Goal: Check status

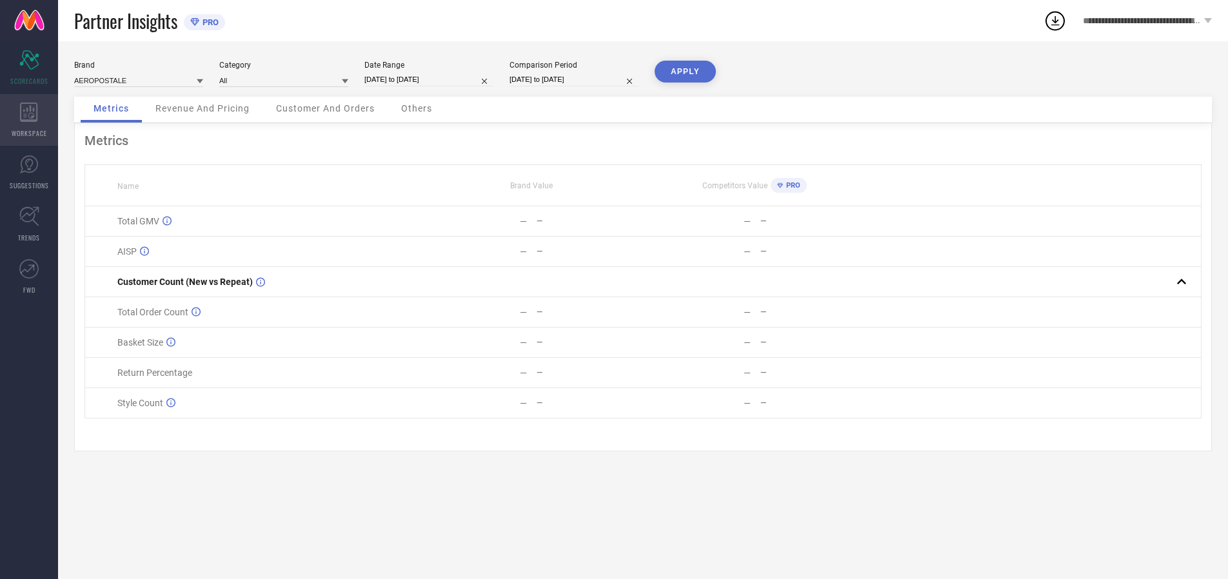
click at [29, 120] on icon at bounding box center [28, 112] width 17 height 19
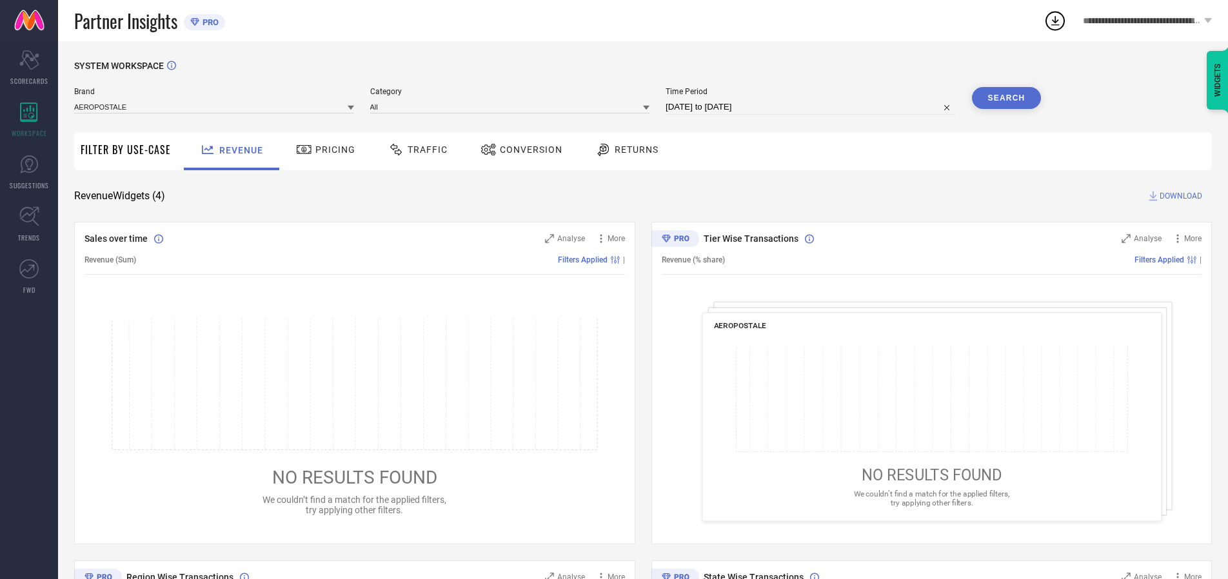
click at [527, 150] on span "Conversion" at bounding box center [531, 149] width 63 height 10
type input "U.S. POLO ASSN."
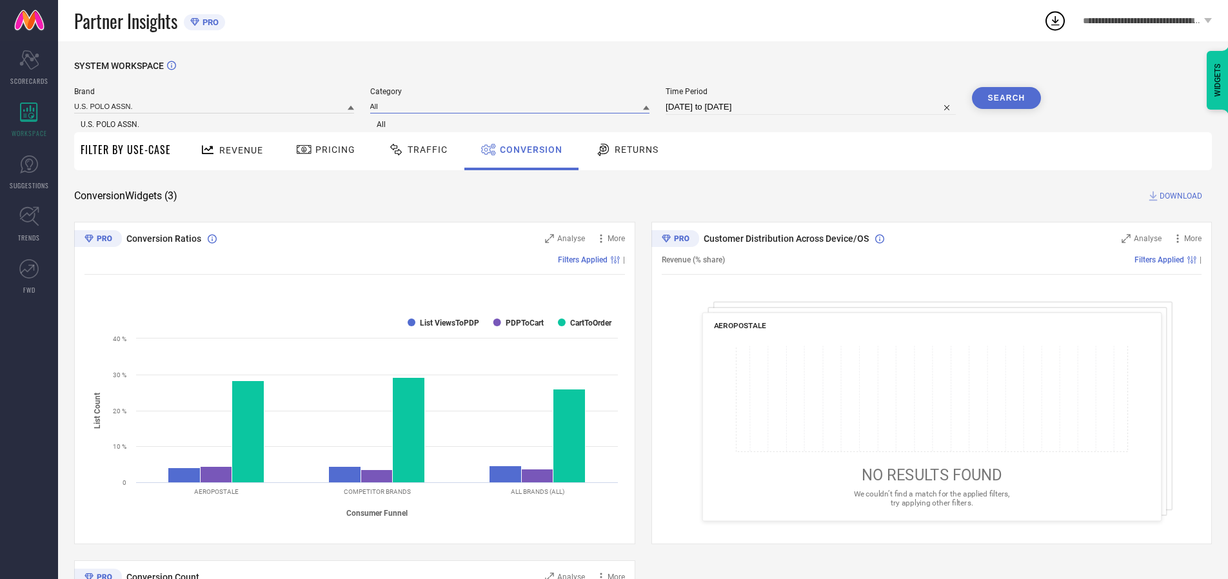
type input "All"
click at [382, 125] on span "All" at bounding box center [381, 124] width 9 height 9
click at [811, 107] on input "[DATE] to [DATE]" at bounding box center [810, 106] width 290 height 15
type input "[DATE] to [DATE]"
click at [1006, 98] on button "Search" at bounding box center [1007, 98] width 70 height 22
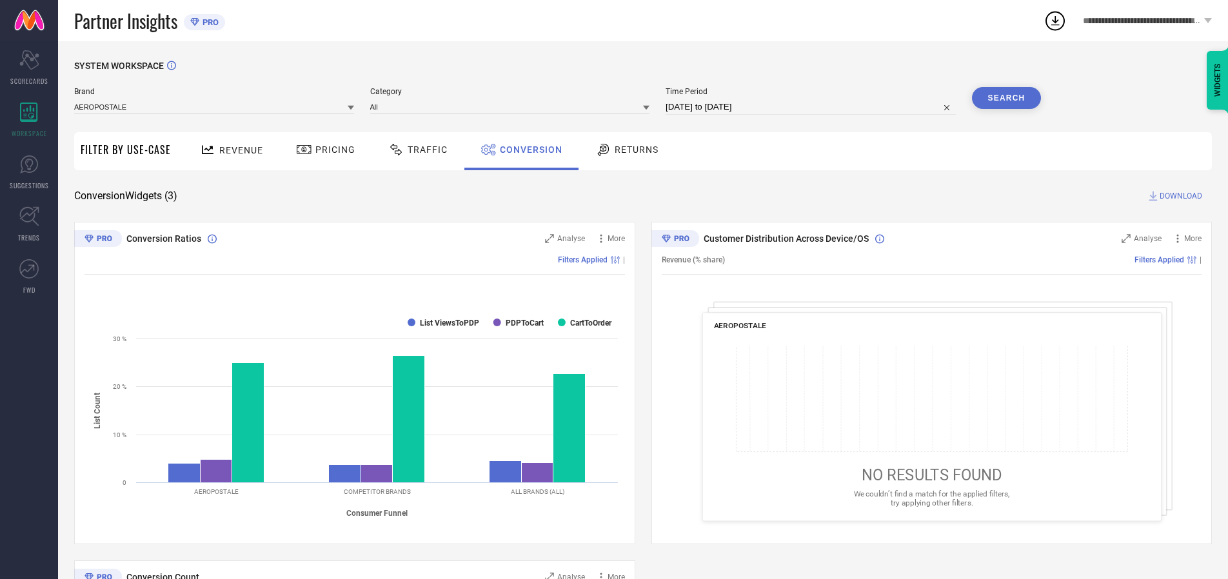
click at [1180, 196] on span "DOWNLOAD" at bounding box center [1180, 196] width 43 height 13
click at [527, 150] on span "Conversion" at bounding box center [531, 149] width 63 height 10
type input "U.S. POLO ASSN. TAILORED"
type input "All"
click at [1006, 98] on button "Search" at bounding box center [1007, 98] width 70 height 22
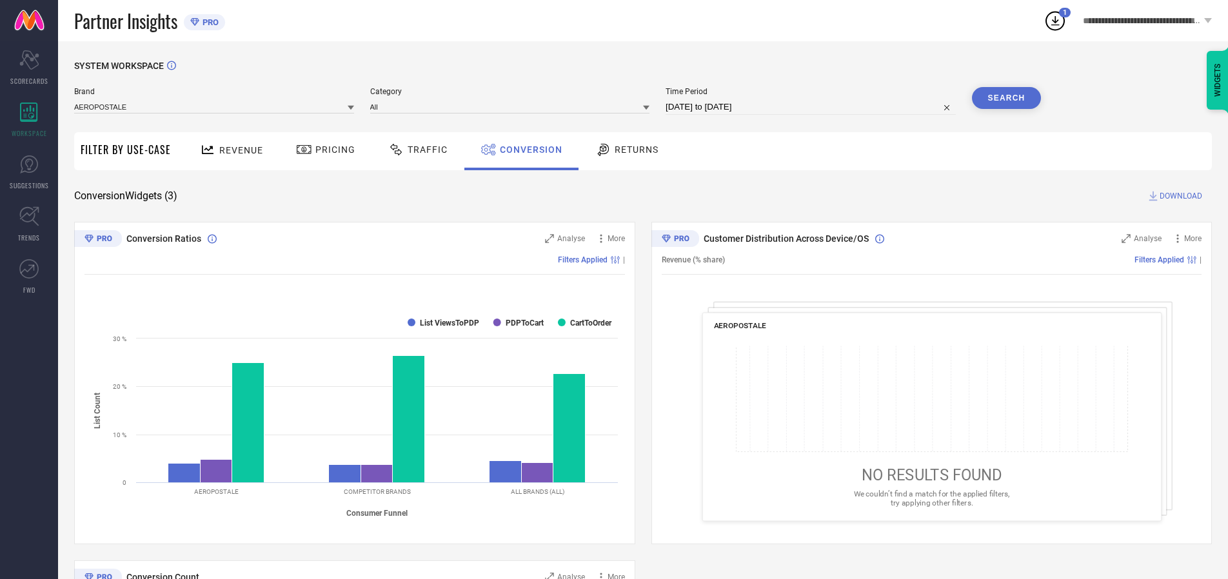
click at [1180, 196] on span "DOWNLOAD" at bounding box center [1180, 196] width 43 height 13
click at [527, 150] on span "Conversion" at bounding box center [531, 149] width 63 height 10
type input "ARROW BLUE [PERSON_NAME] CO."
